Goal: Information Seeking & Learning: Learn about a topic

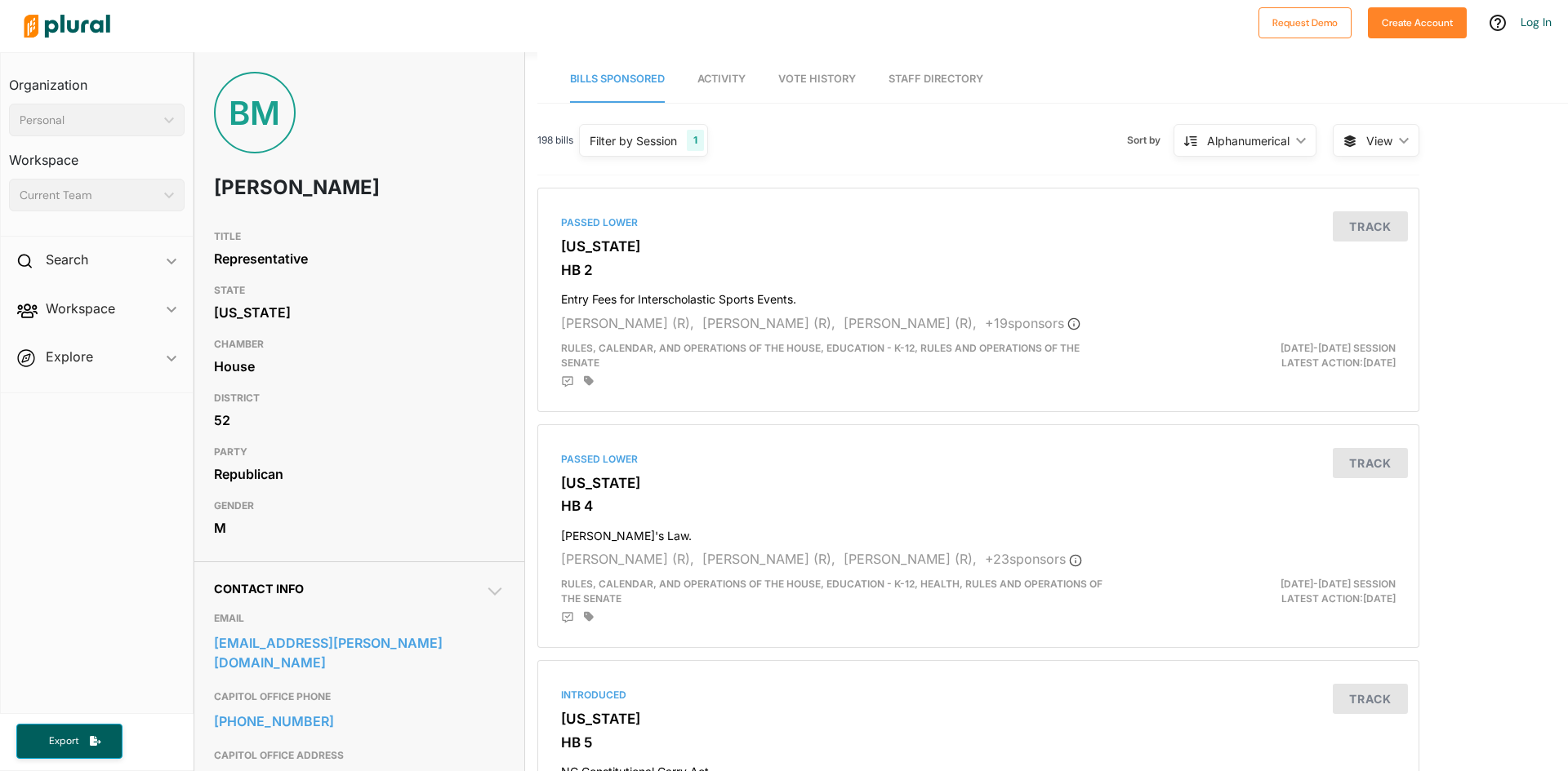
click at [838, 78] on span "Vote History" at bounding box center [816, 78] width 77 height 13
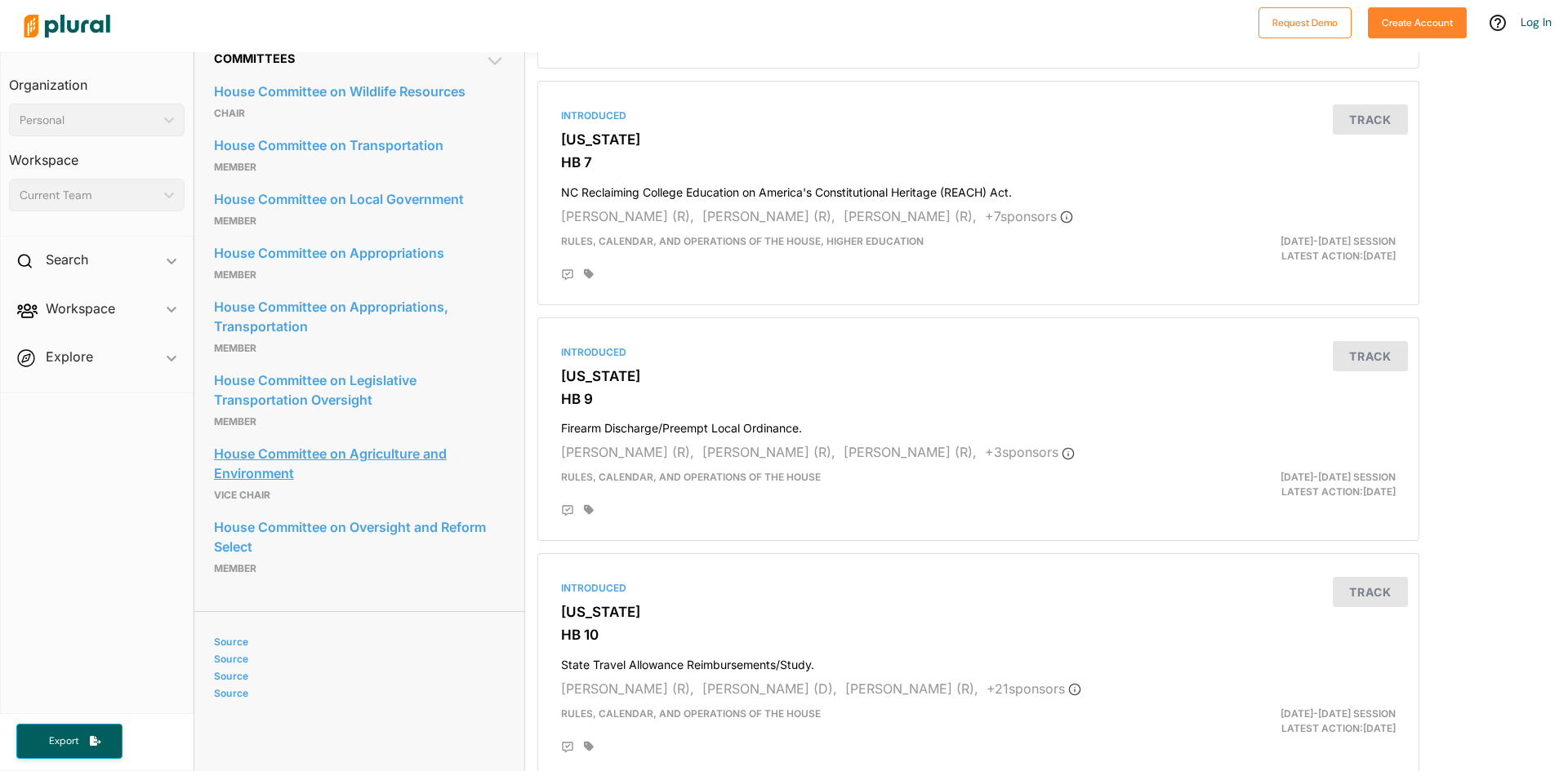
scroll to position [735, 0]
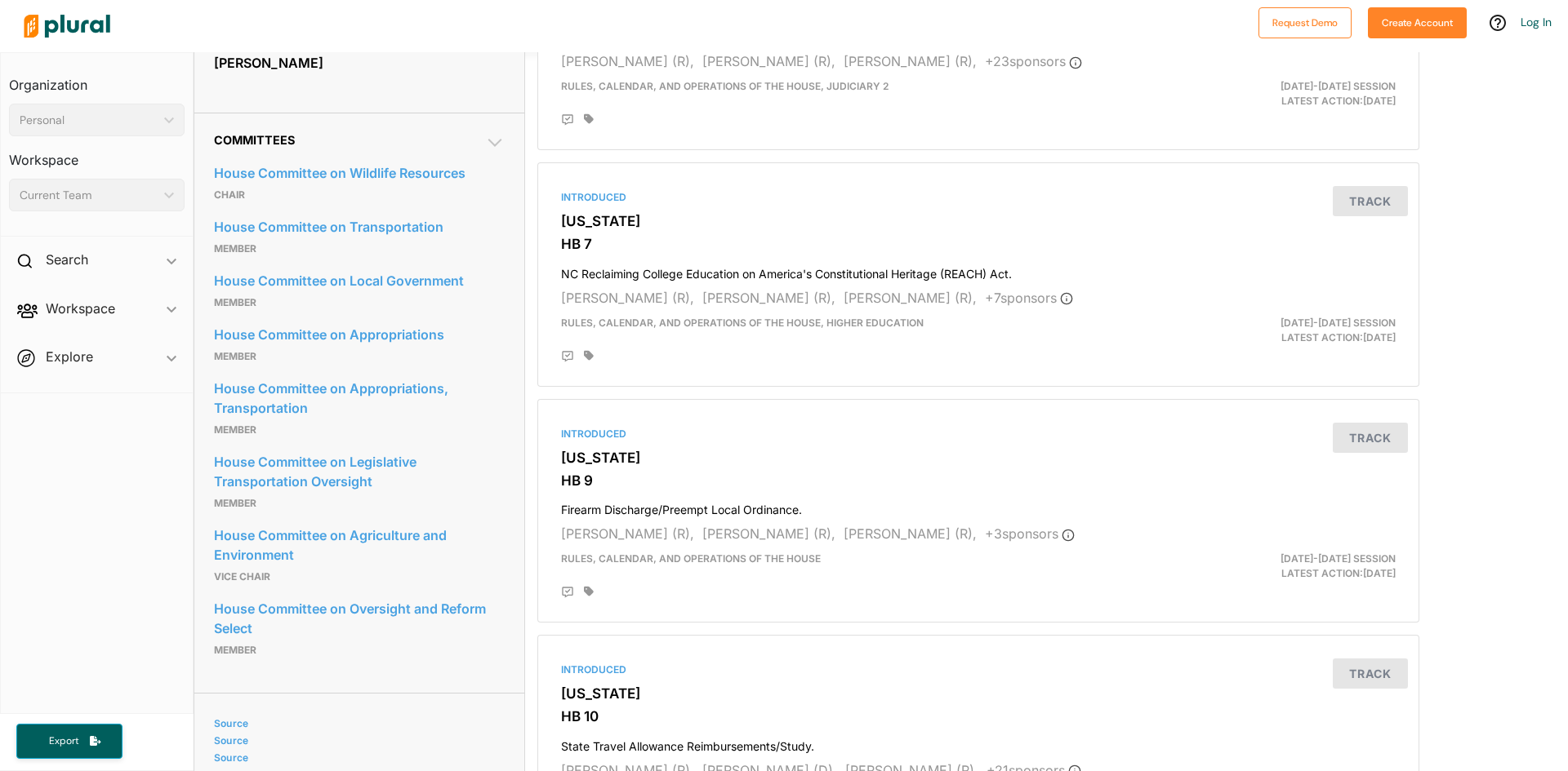
click at [495, 141] on icon at bounding box center [495, 142] width 20 height 20
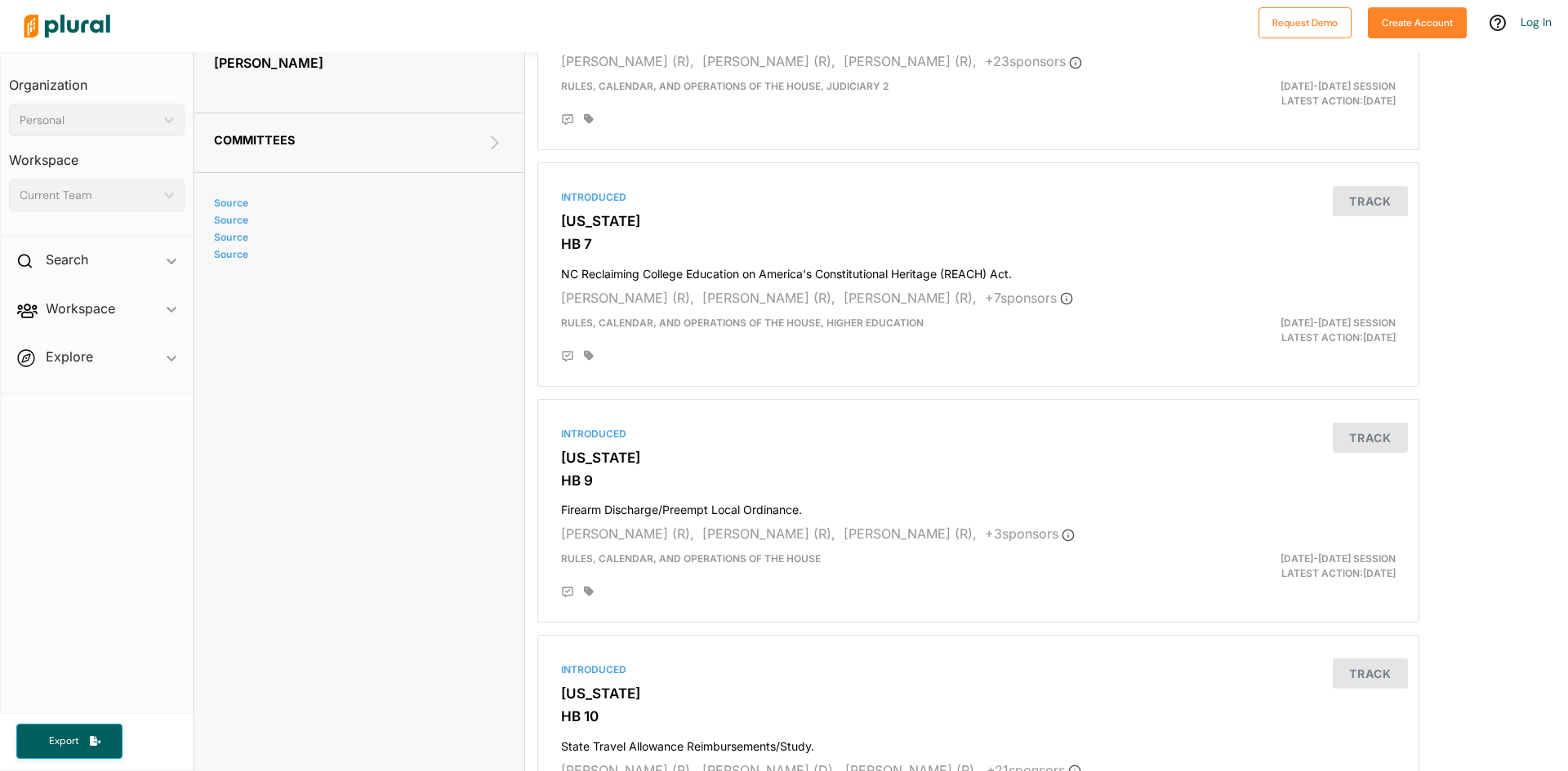
click at [495, 141] on icon at bounding box center [495, 142] width 20 height 20
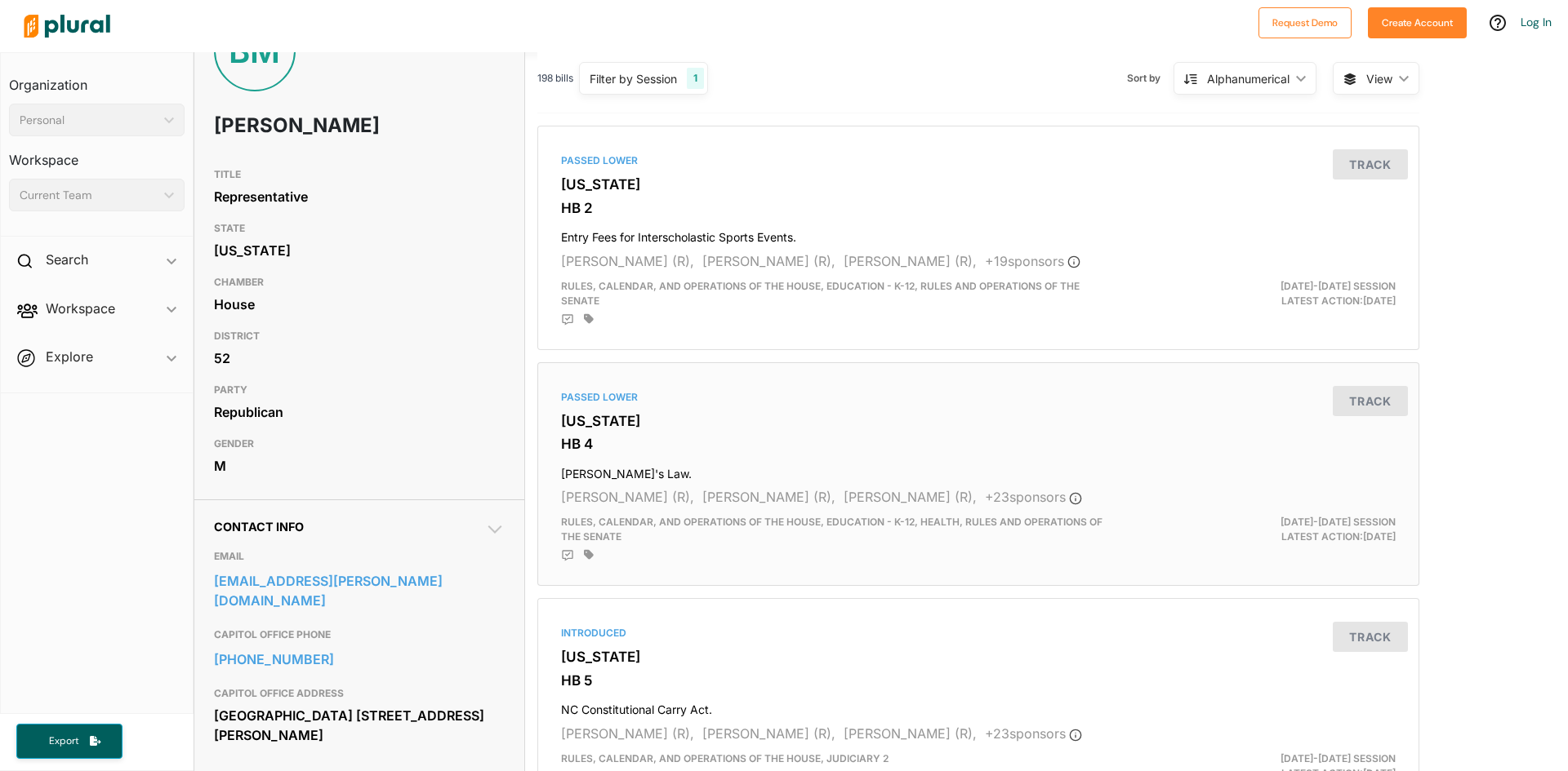
scroll to position [0, 0]
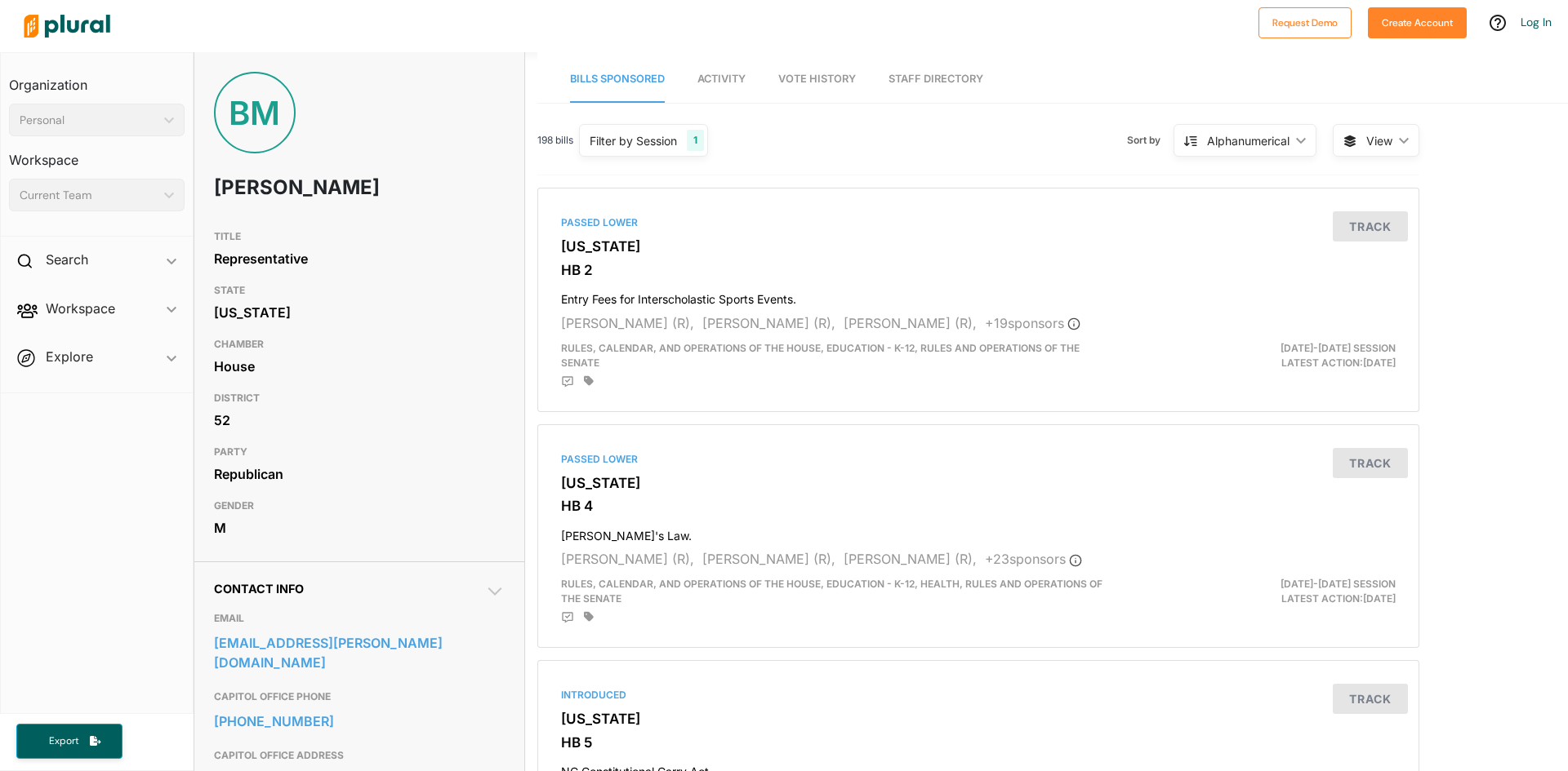
click at [731, 68] on link "Activity" at bounding box center [721, 80] width 48 height 47
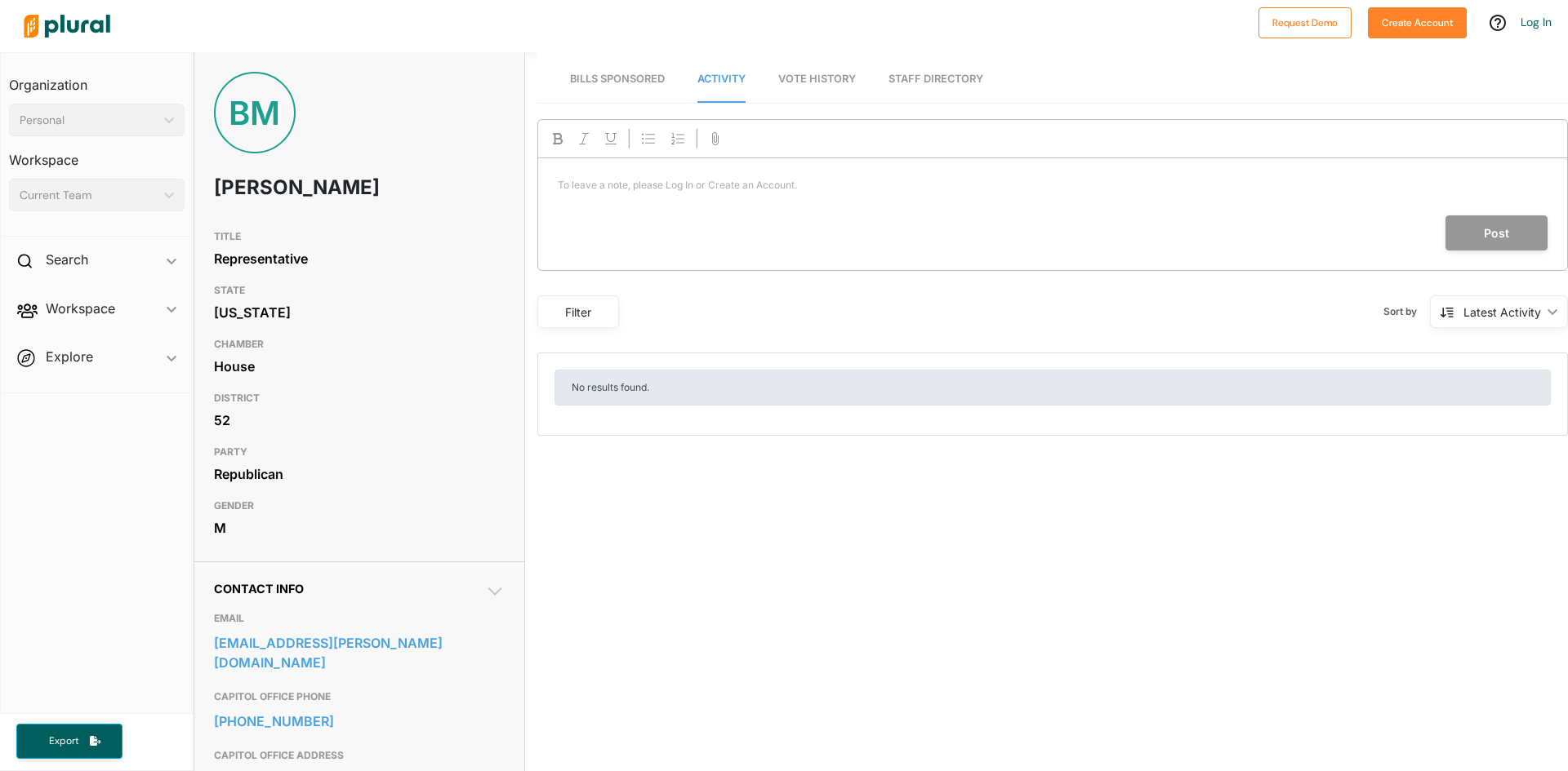
click at [841, 79] on span "Vote History" at bounding box center [816, 78] width 77 height 13
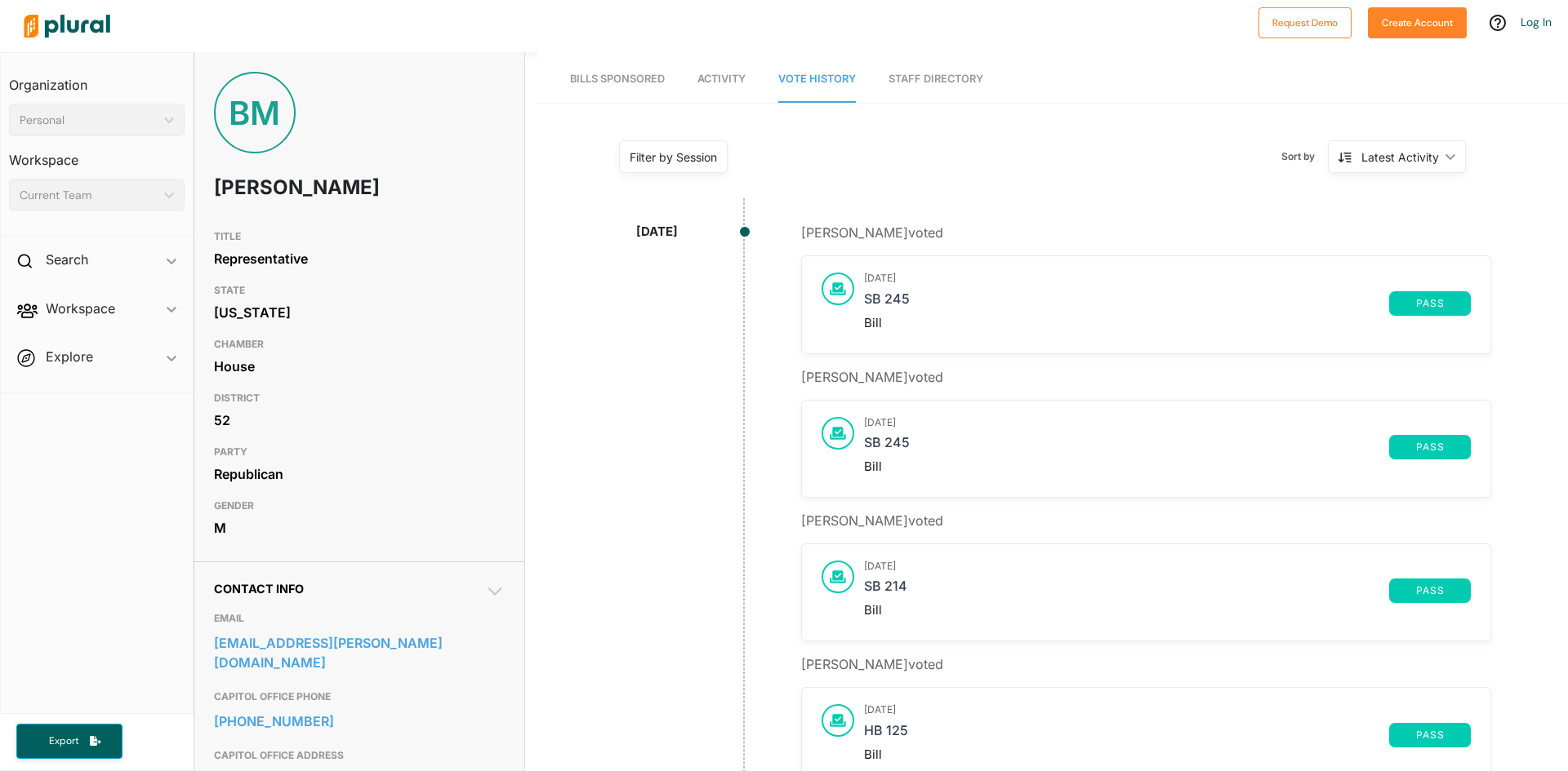
click at [958, 79] on link "Staff Directory" at bounding box center [935, 80] width 95 height 47
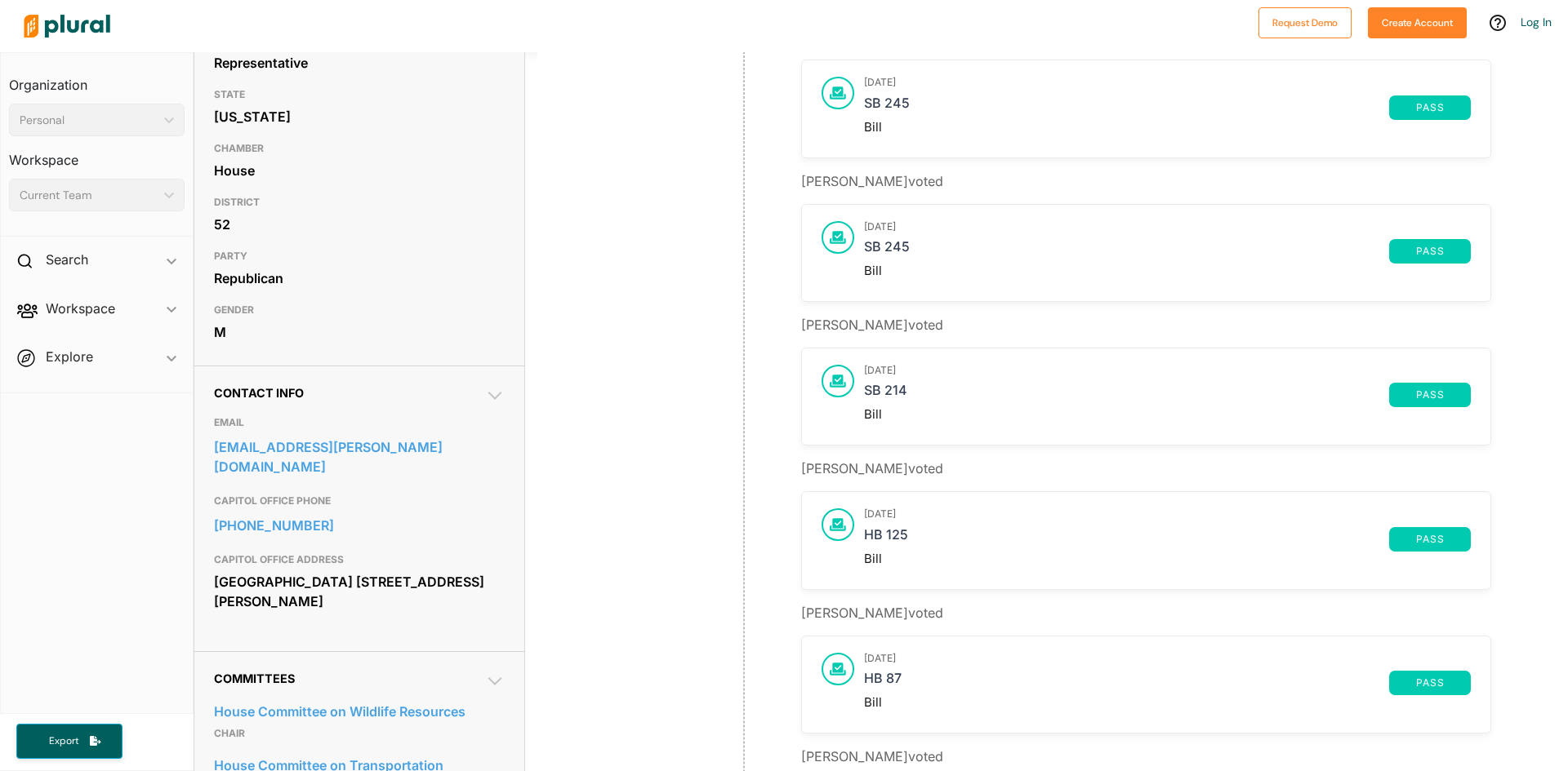
scroll to position [490, 0]
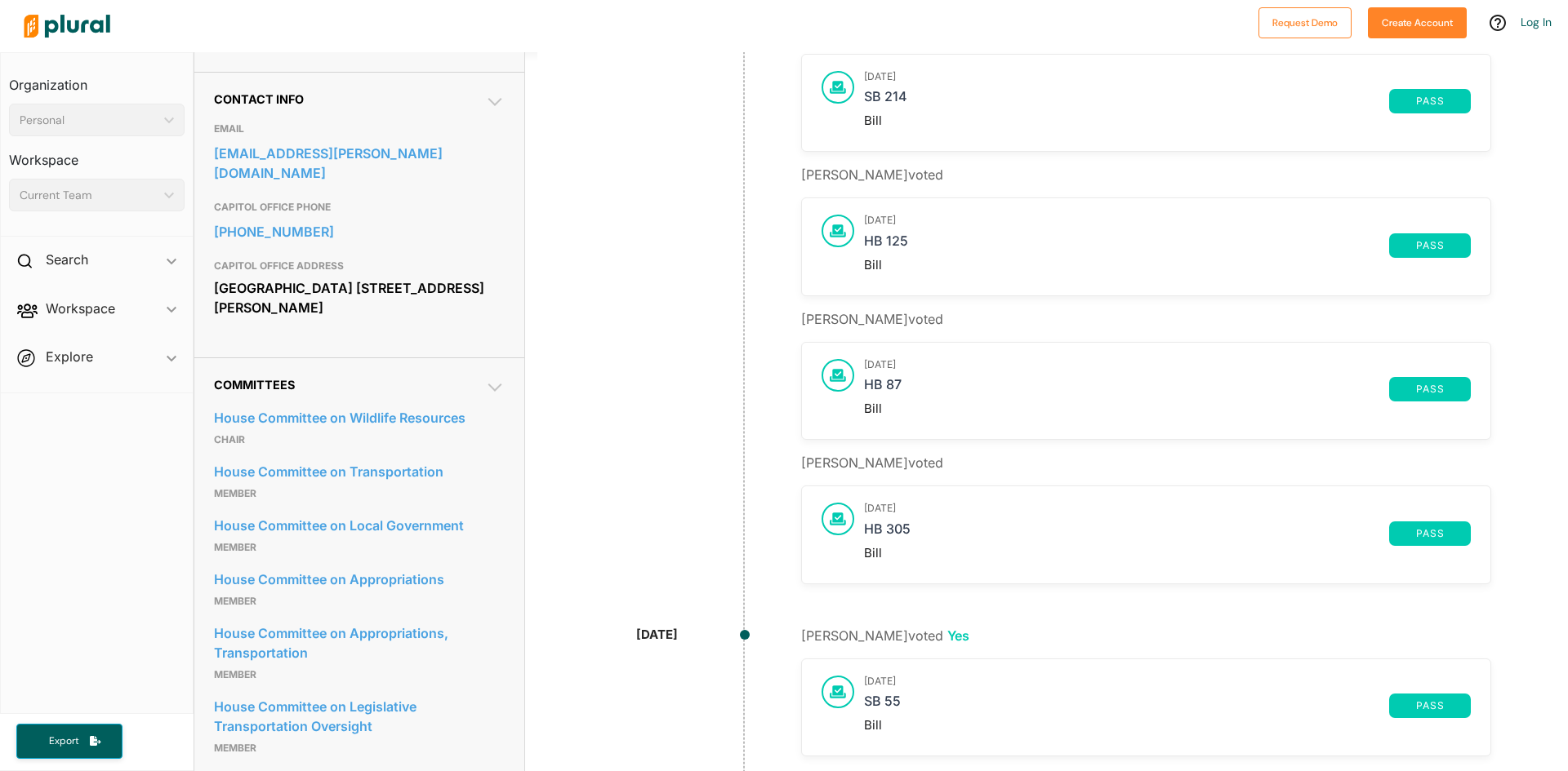
click at [172, 307] on span "Workspace ic_keyboard_arrow_down Members Bills Tags Saved Searches Activity" at bounding box center [97, 311] width 192 height 44
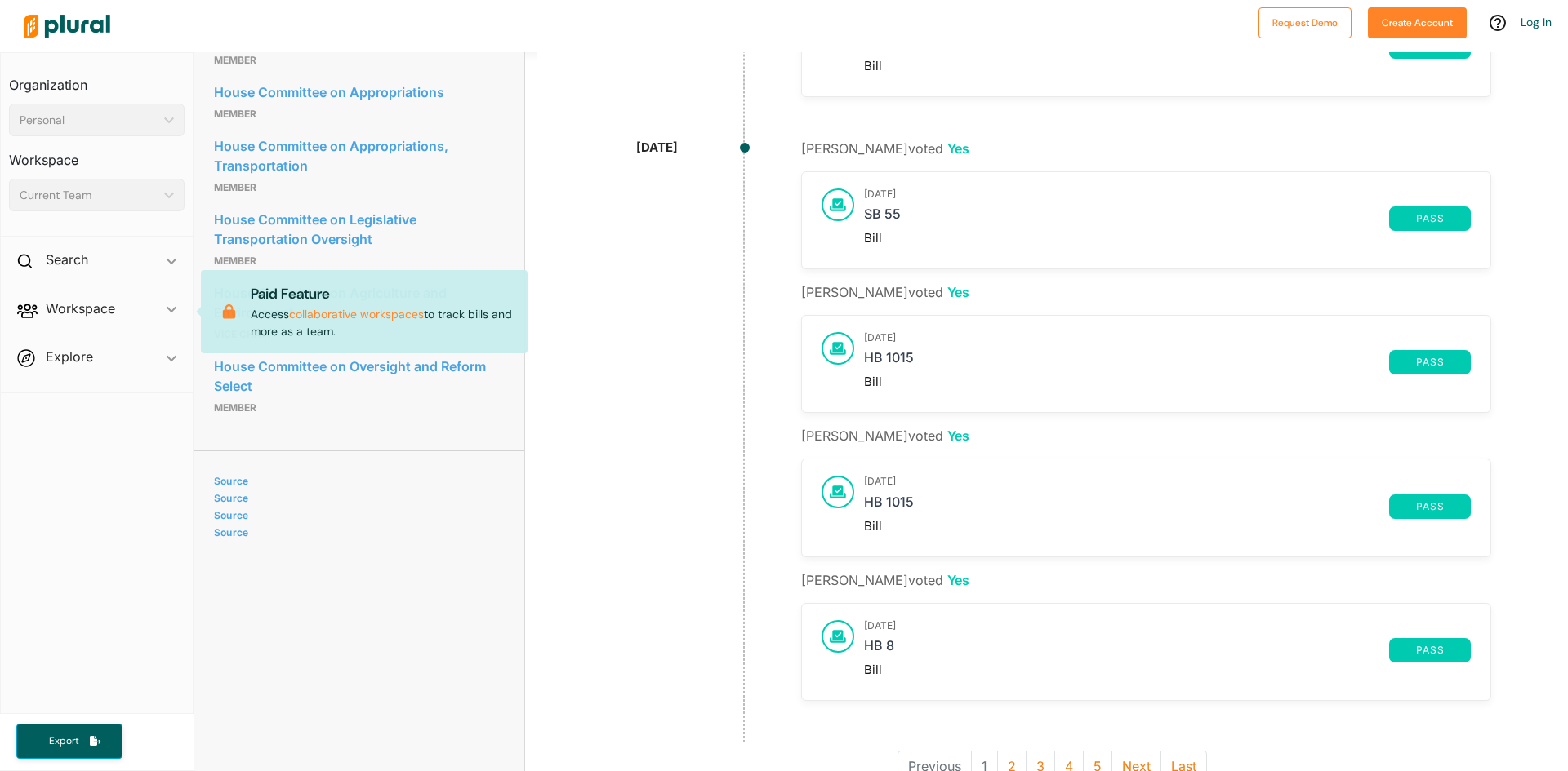
scroll to position [1054, 0]
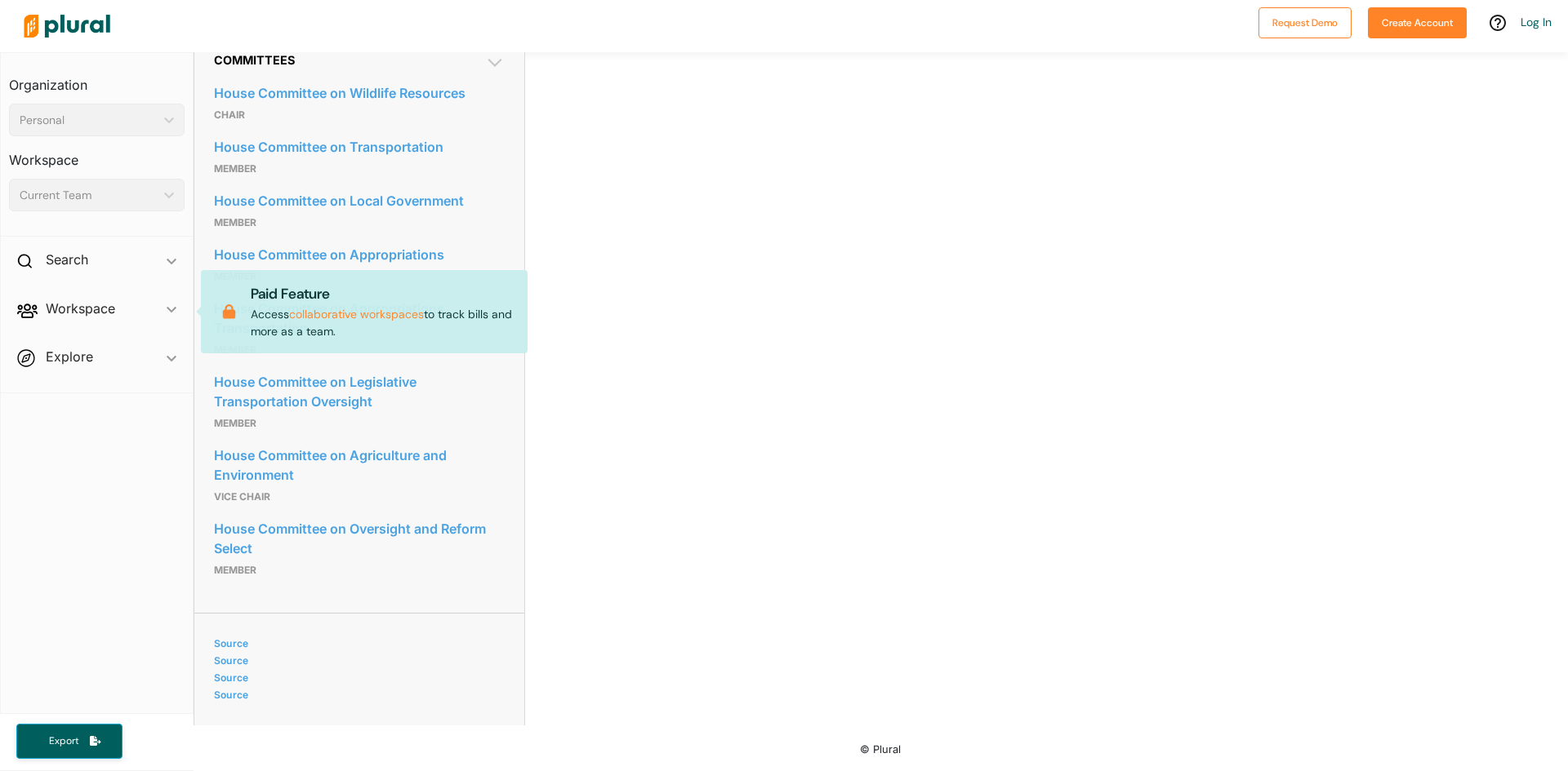
scroll to position [827, 0]
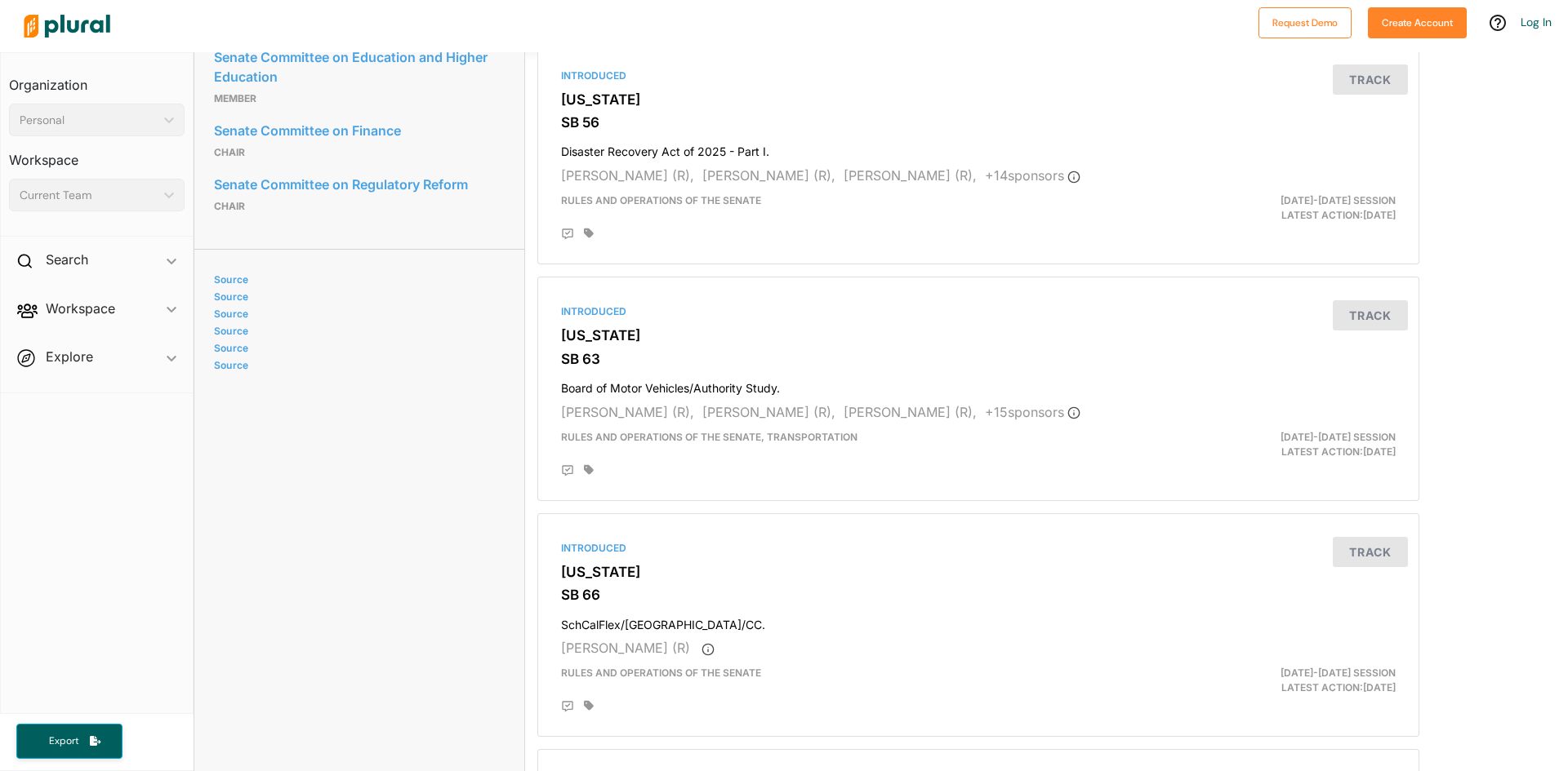
scroll to position [1796, 0]
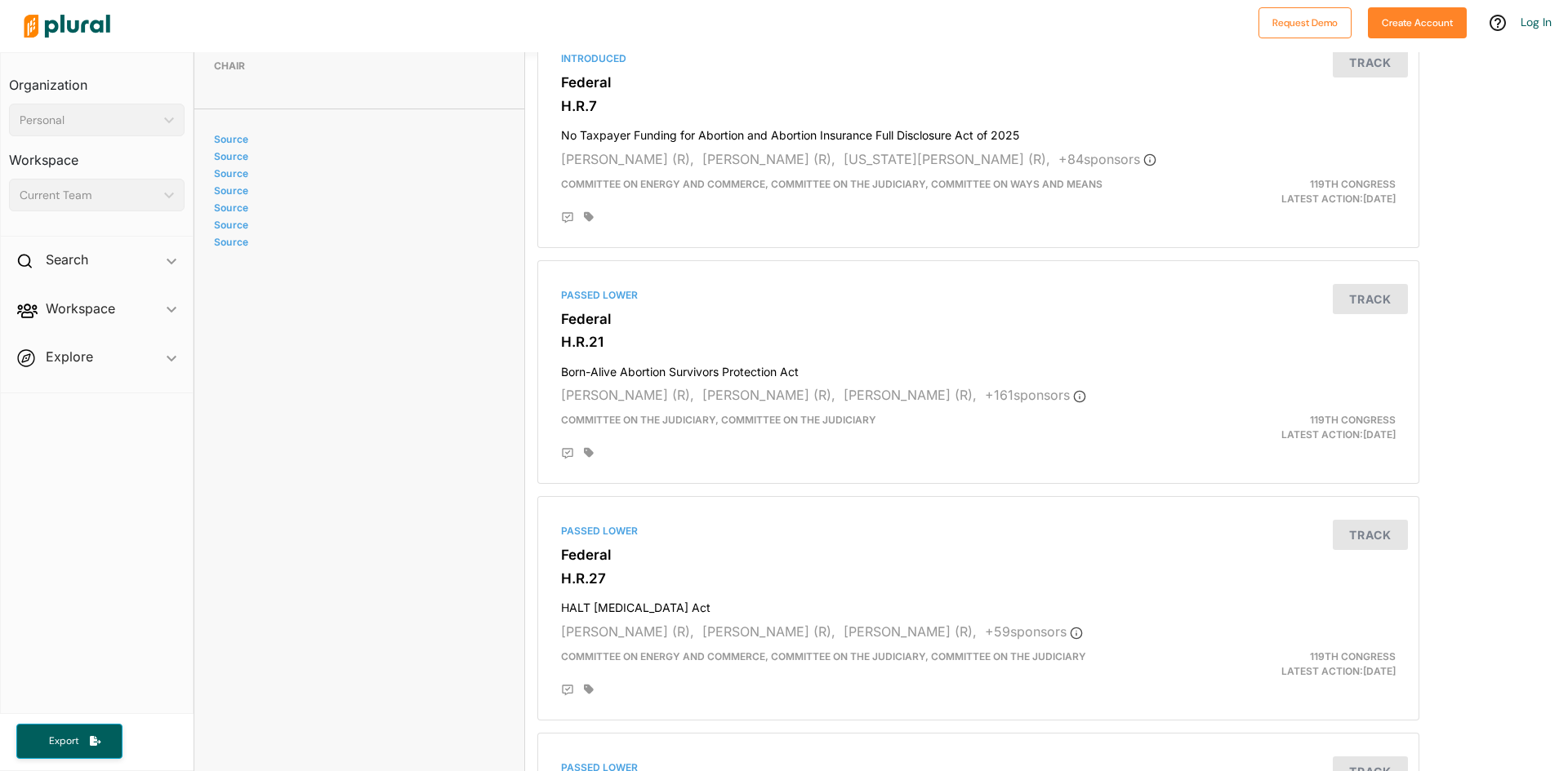
scroll to position [1633, 0]
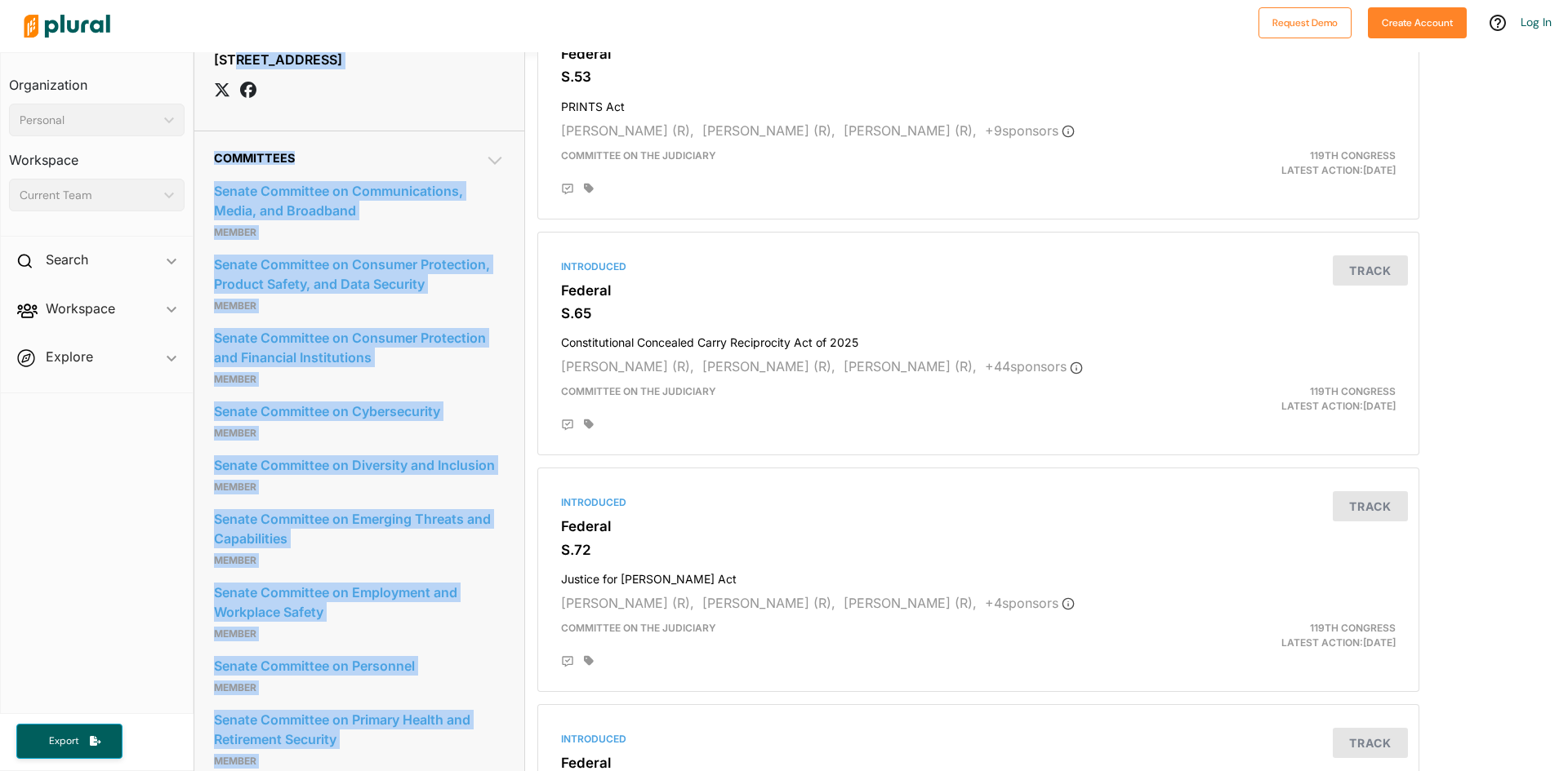
scroll to position [1310, 0]
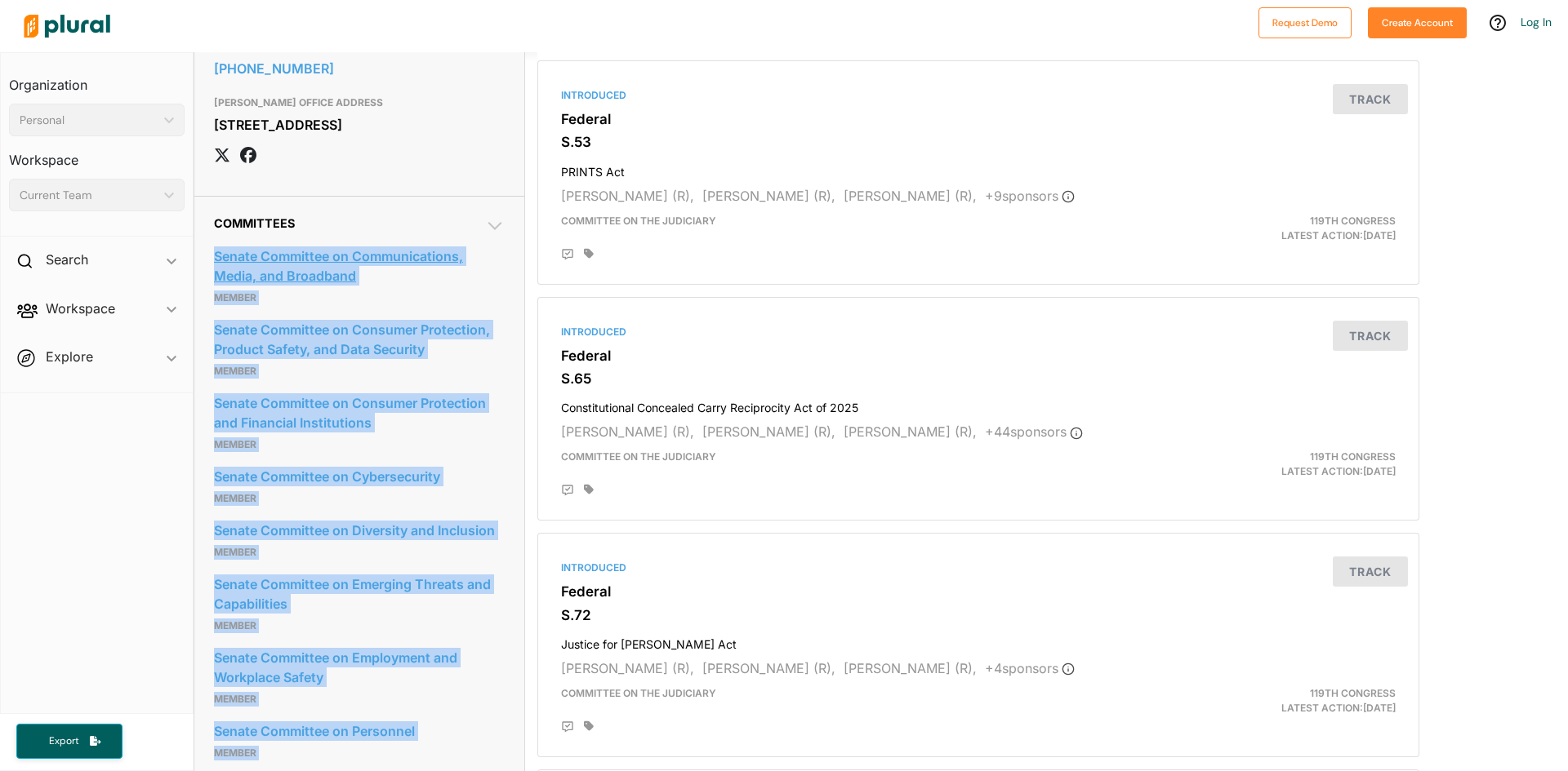
drag, startPoint x: 277, startPoint y: 371, endPoint x: 242, endPoint y: 329, distance: 54.7
copy div "Senate Committee on Communications, Media, and Broadband Member Senate Committe…"
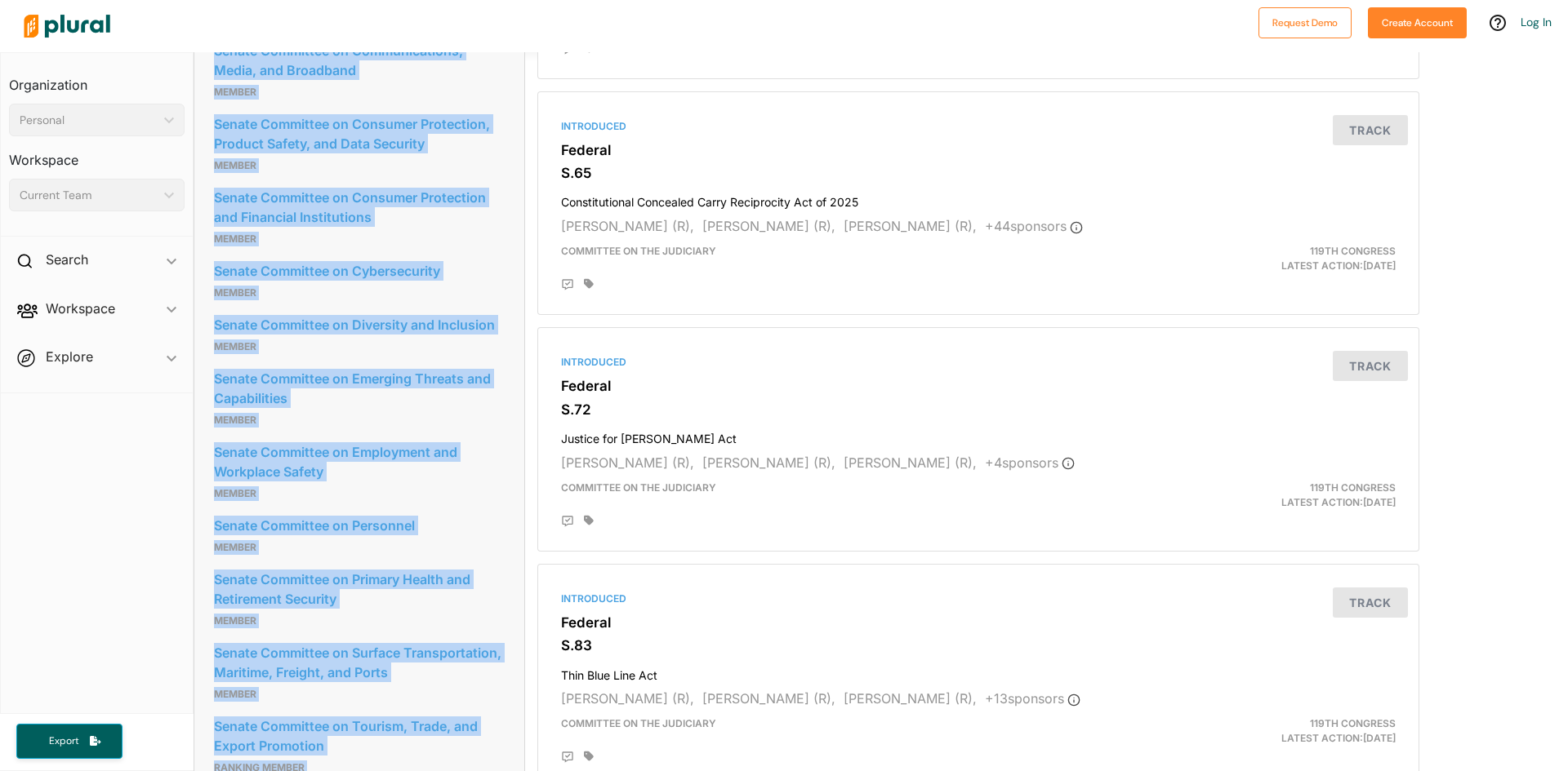
scroll to position [1310, 0]
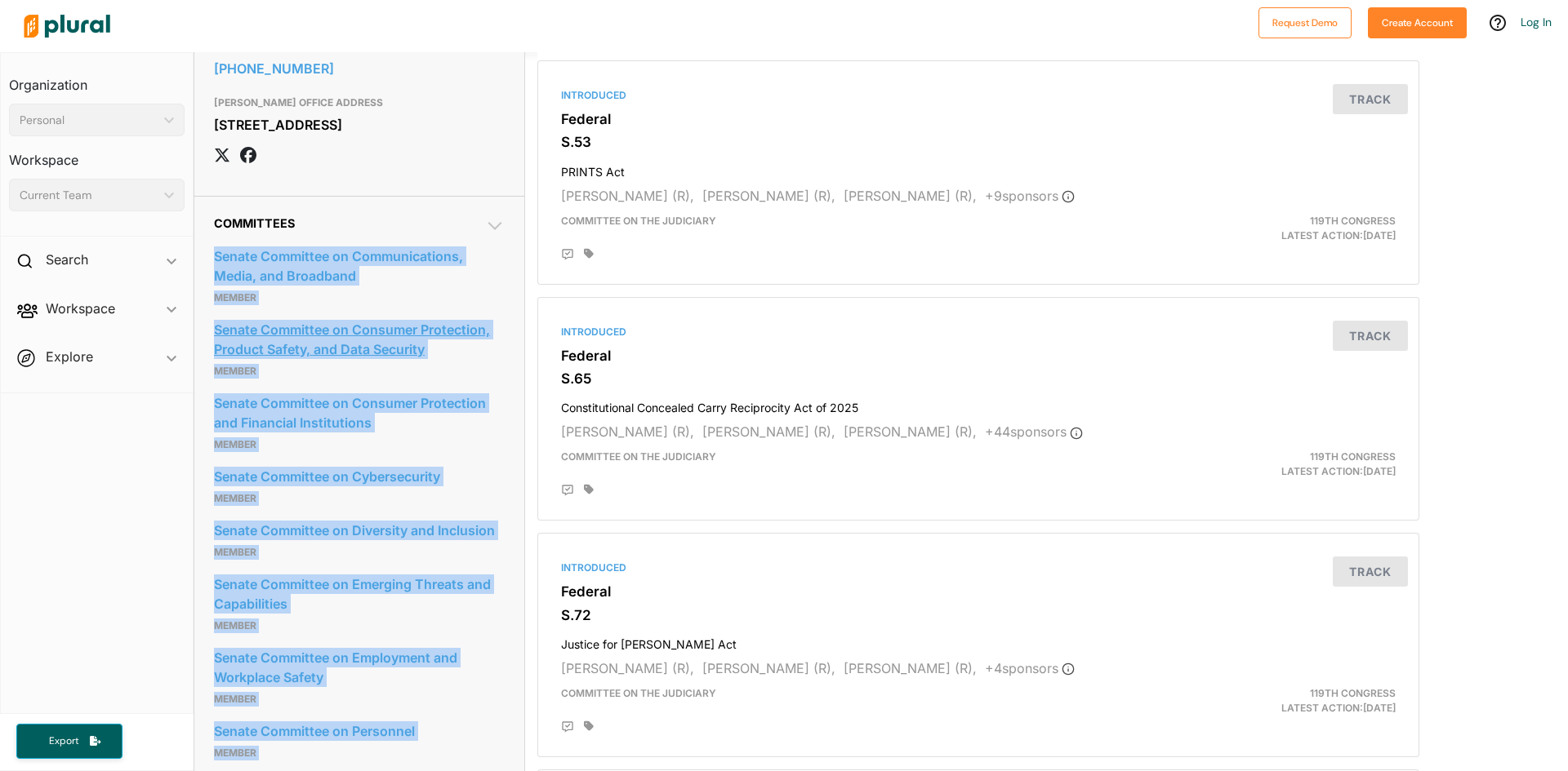
click at [407, 362] on link "Senate Committee on Consumer Protection, Product Safety, and Data Security" at bounding box center [359, 339] width 291 height 44
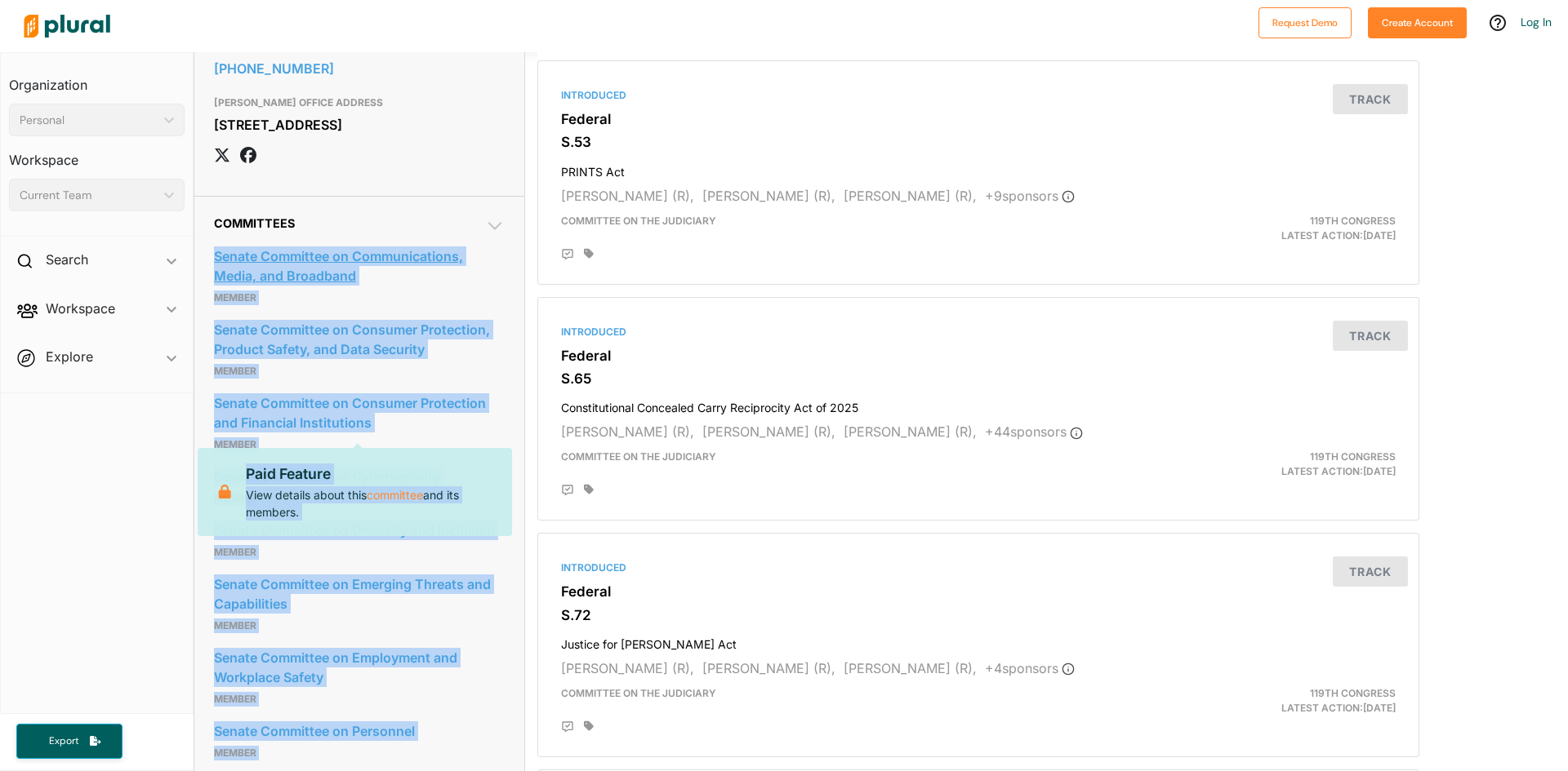
click at [432, 288] on link "Senate Committee on Communications, Media, and Broadband" at bounding box center [359, 265] width 291 height 44
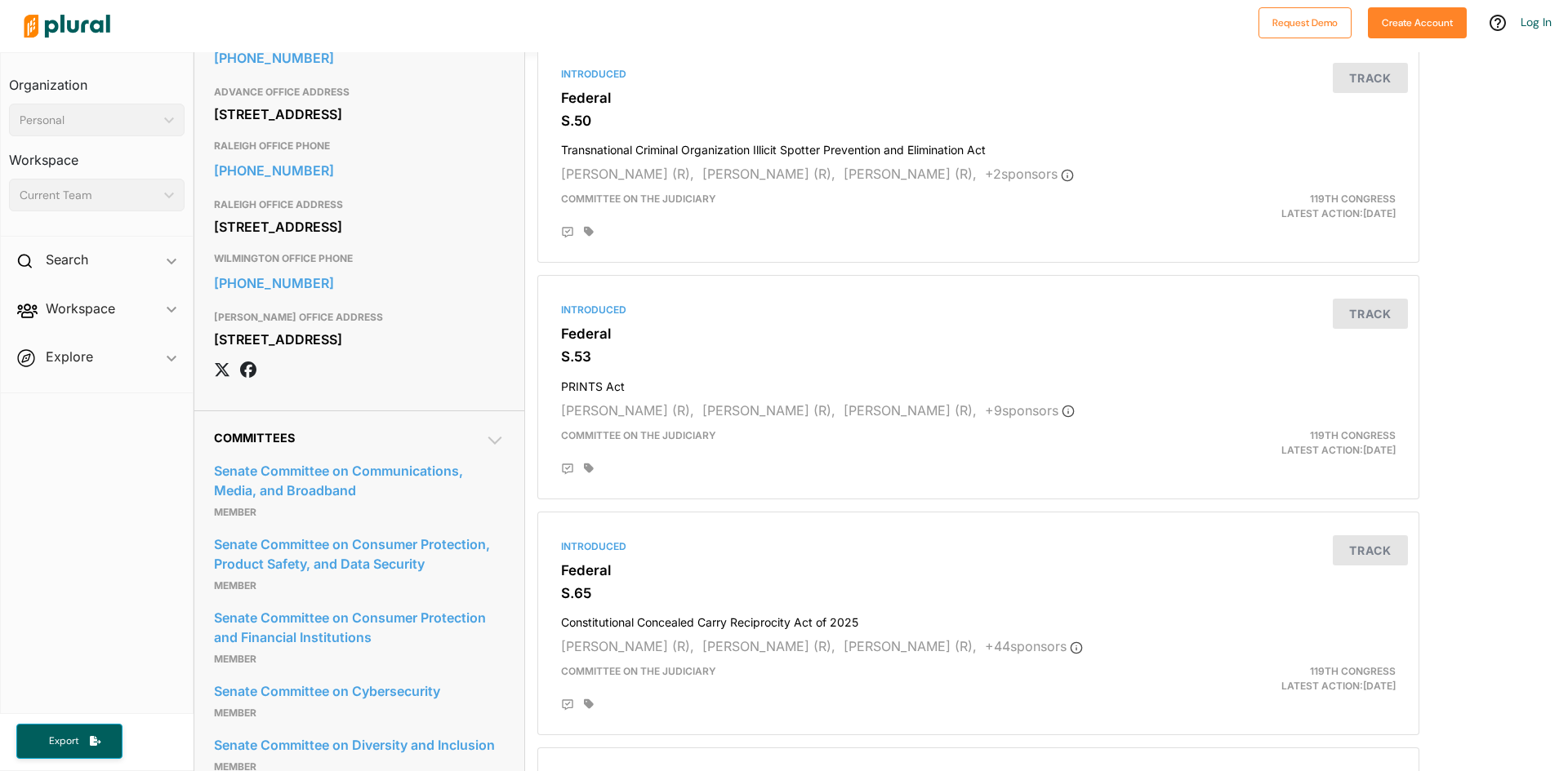
scroll to position [901, 0]
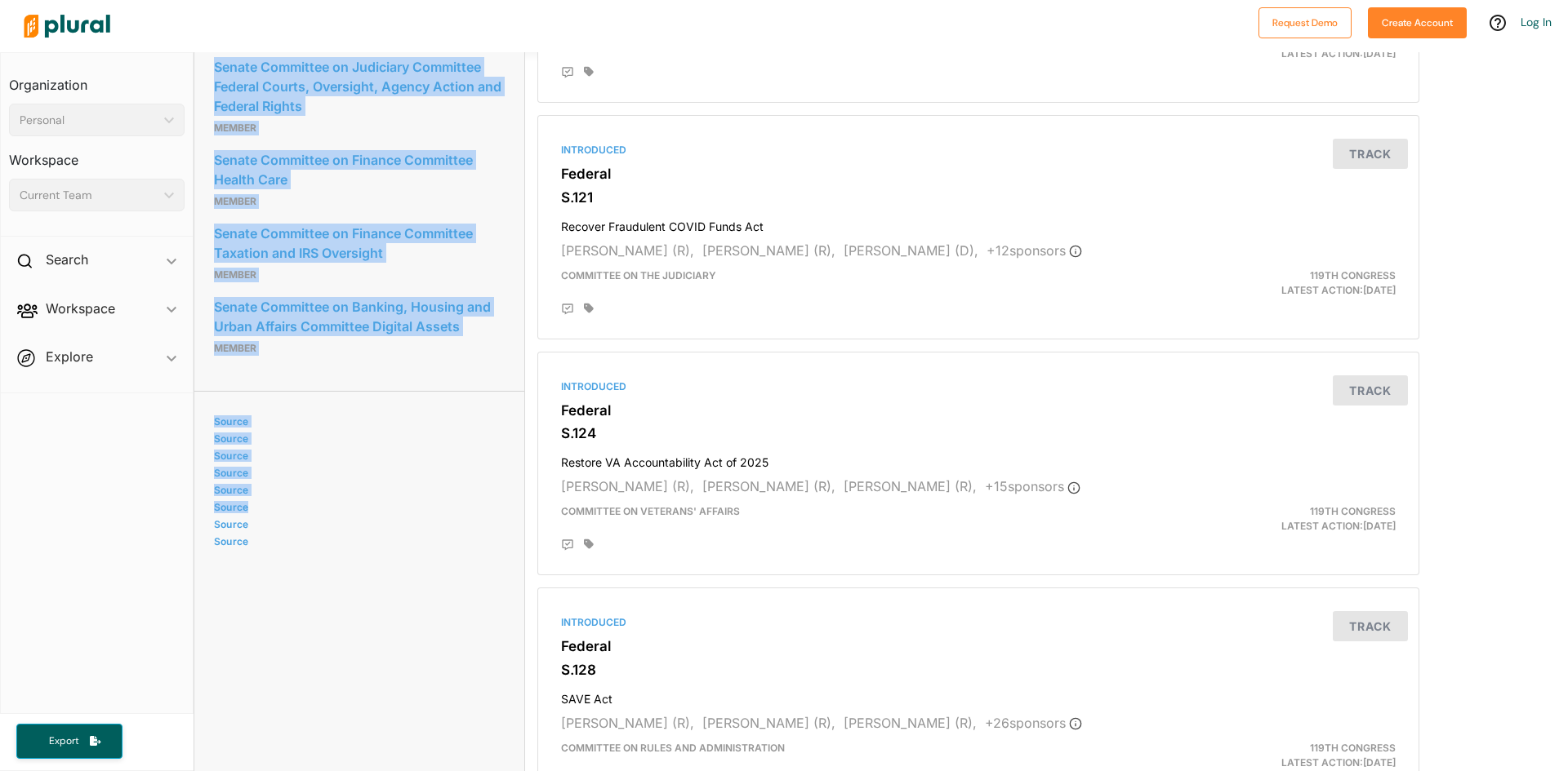
scroll to position [2939, 0]
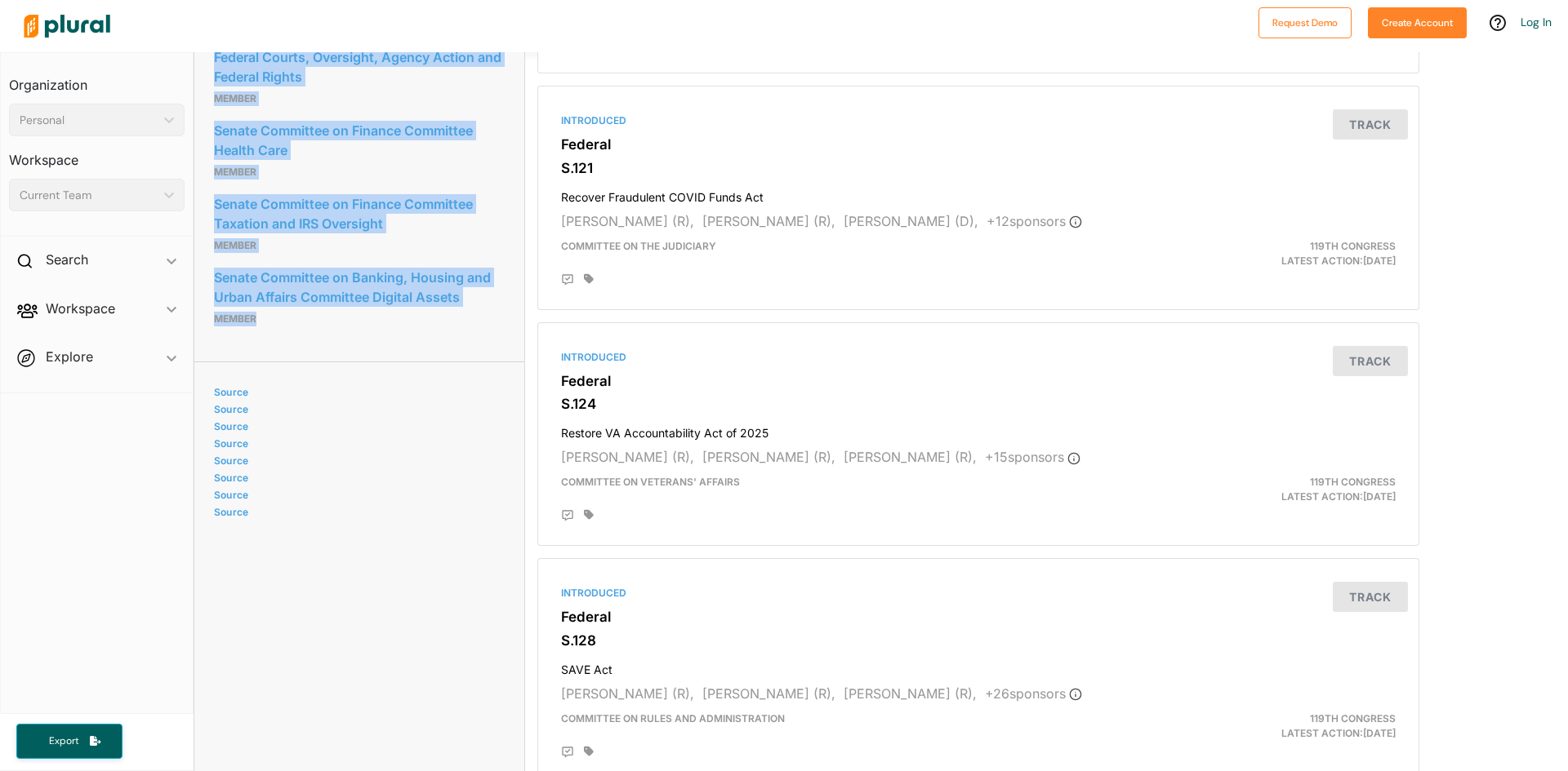
drag, startPoint x: 209, startPoint y: 417, endPoint x: 292, endPoint y: 420, distance: 83.1
copy div "Senate Committee on Competition Policy, Antitrust, and Consumer Rights Member S…"
